Goal: Find specific page/section

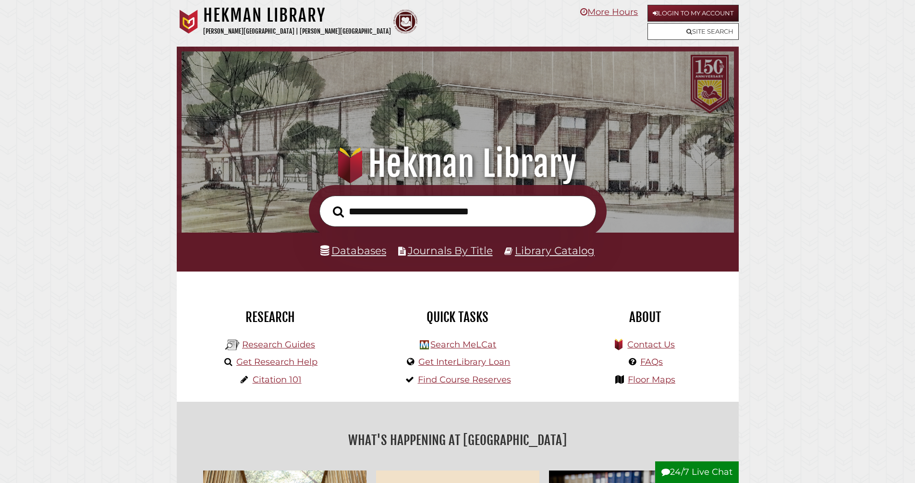
scroll to position [182, 547]
click at [375, 256] on link "Databases" at bounding box center [353, 250] width 66 height 12
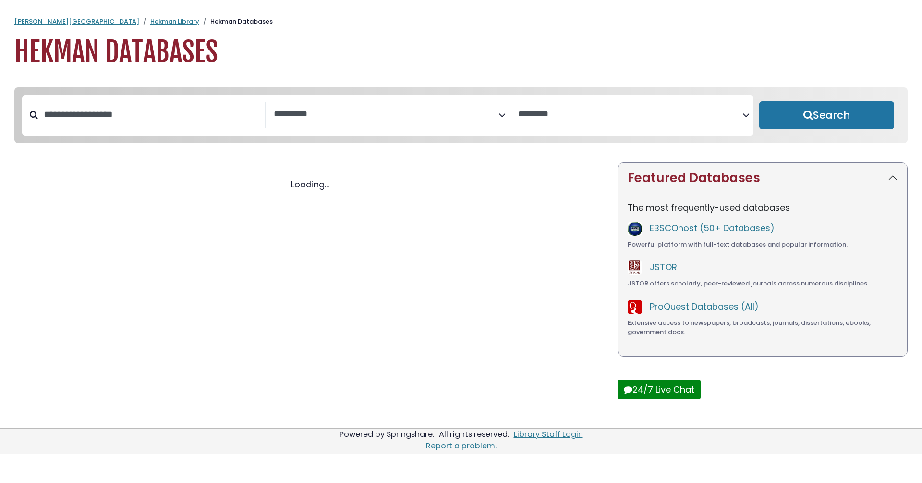
select select "Database Subject Filter"
select select "Database Vendors Filter"
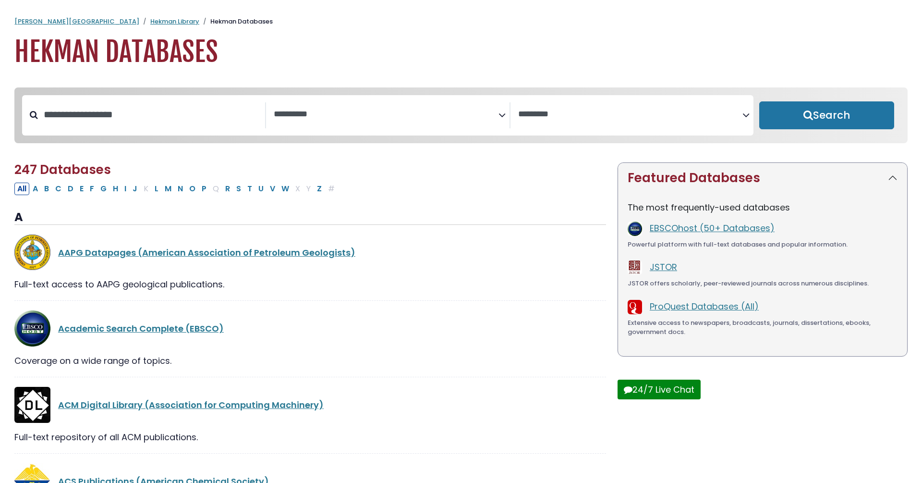
select select "Database Subject Filter"
select select "Database Vendors Filter"
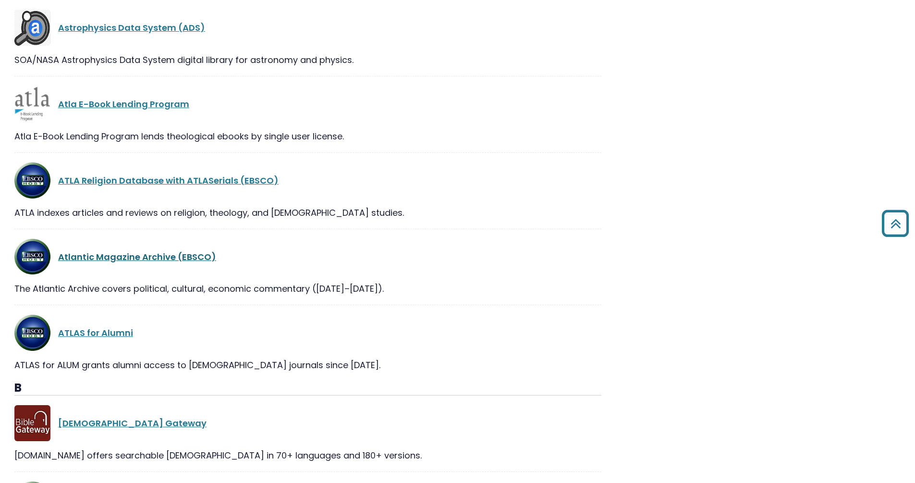
scroll to position [2500, 0]
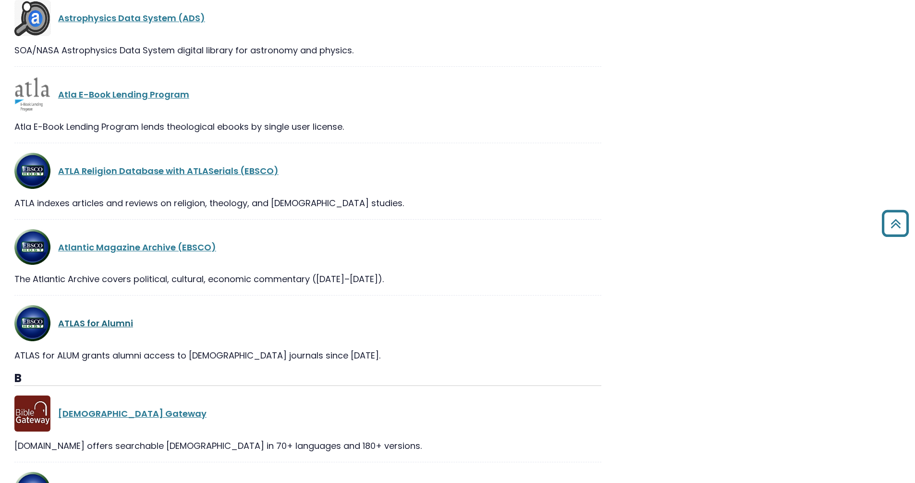
click at [103, 328] on link "ATLAS for Alumni" at bounding box center [95, 323] width 75 height 12
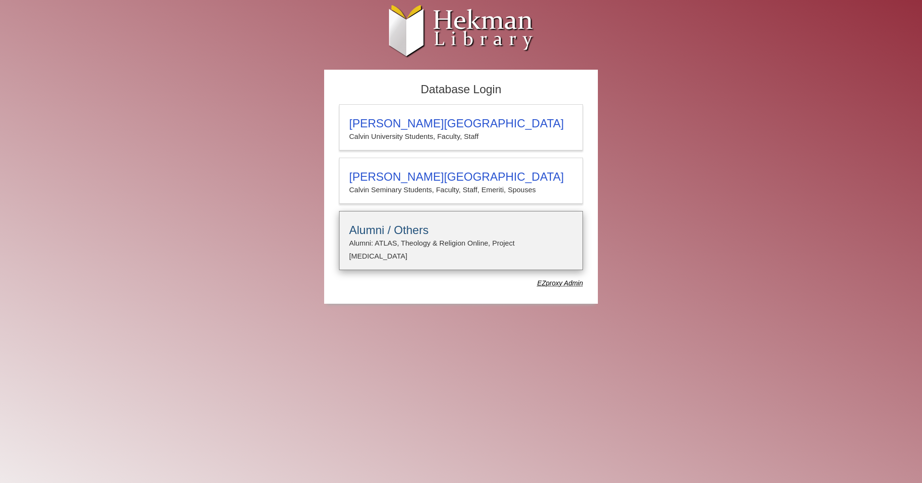
click at [397, 237] on h3 "Alumni / Others" at bounding box center [461, 229] width 224 height 13
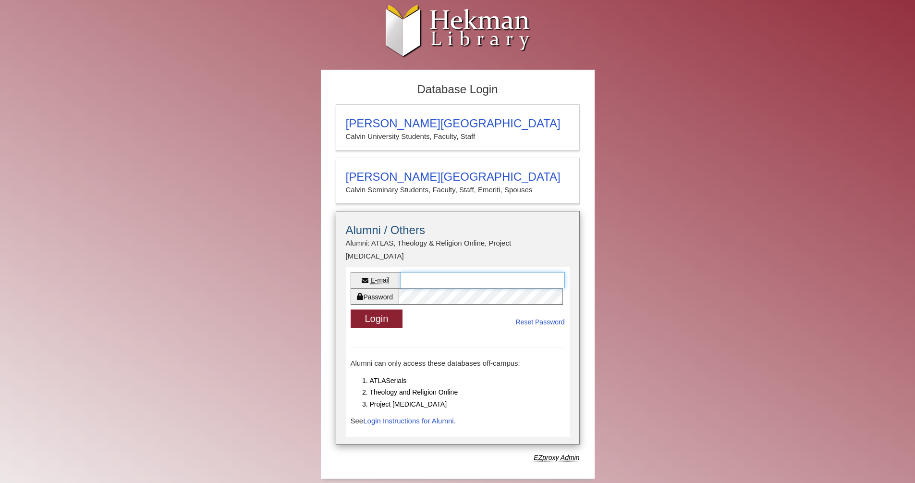
type input "**********"
click at [376, 317] on button "Login" at bounding box center [377, 318] width 52 height 19
